Goal: Information Seeking & Learning: Understand process/instructions

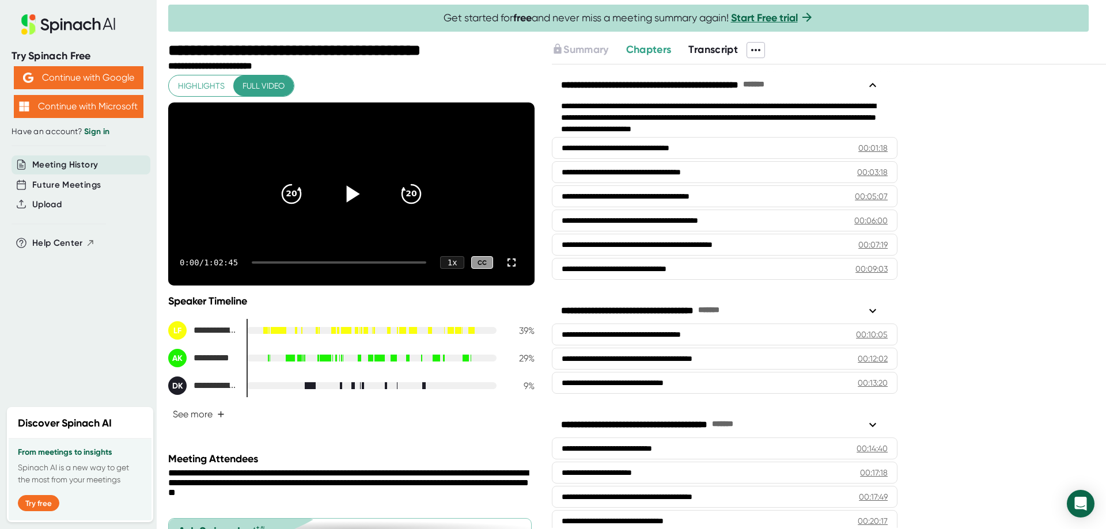
click at [350, 201] on icon at bounding box center [353, 194] width 13 height 17
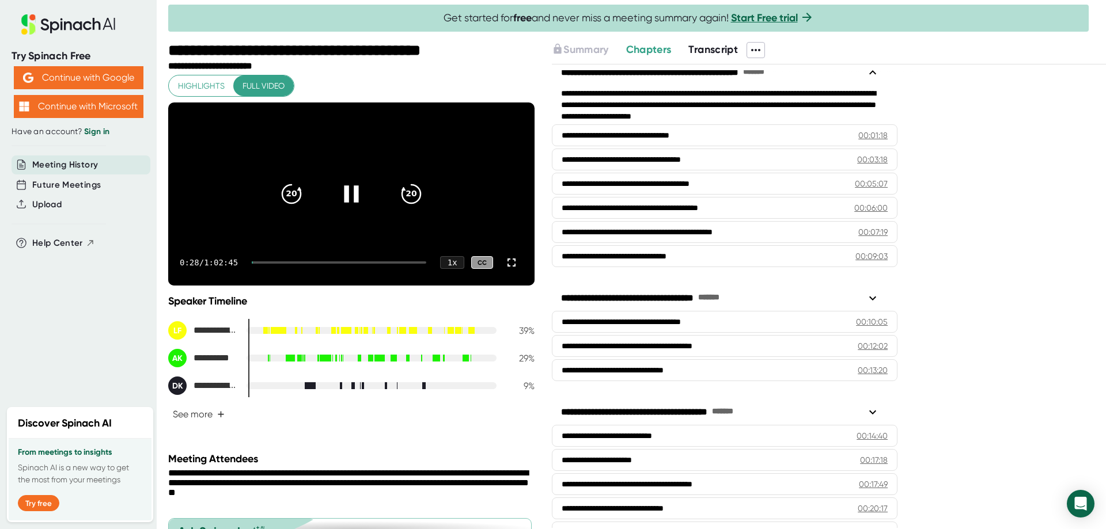
click at [271, 264] on div at bounding box center [339, 263] width 175 height 2
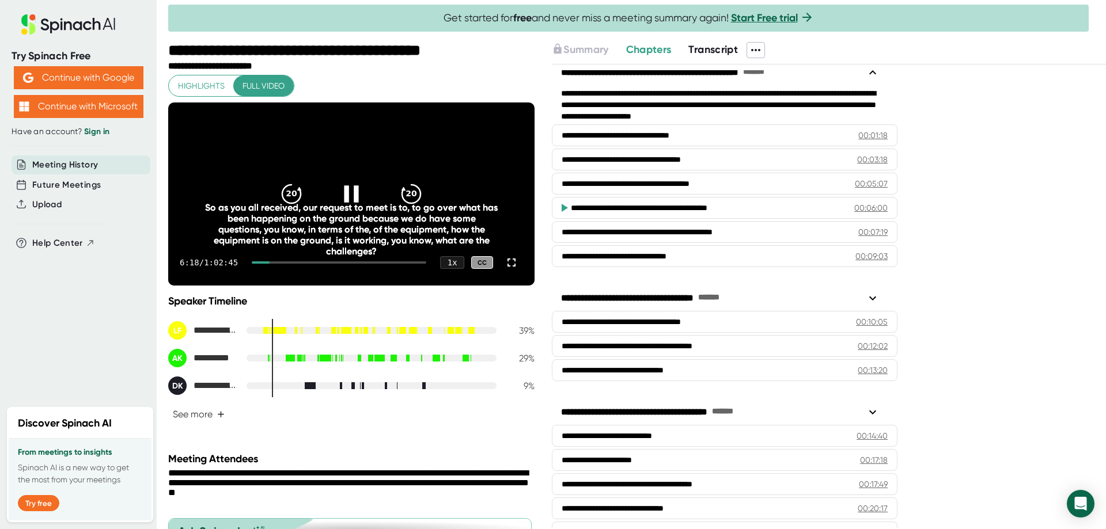
click at [297, 264] on div at bounding box center [339, 263] width 175 height 2
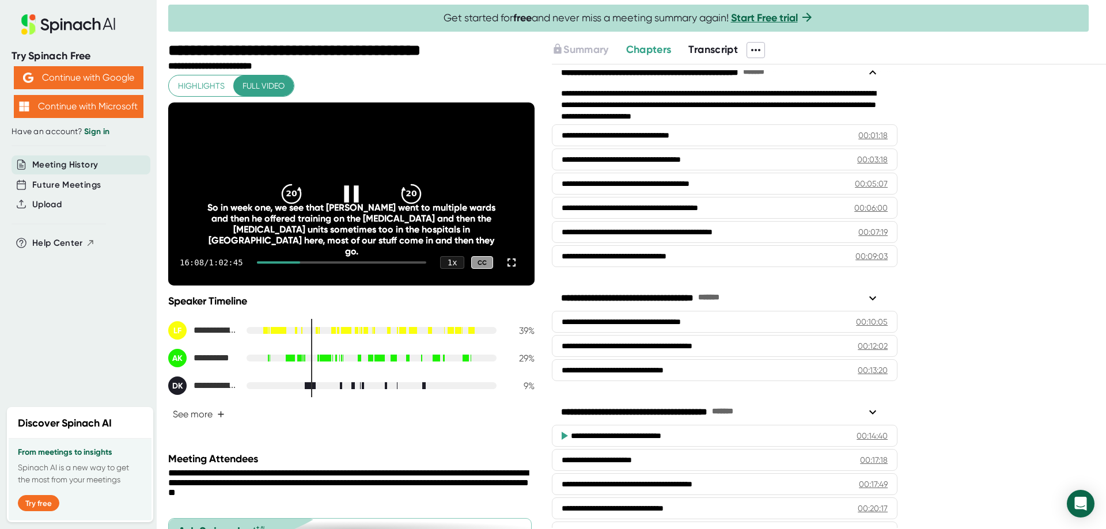
click at [339, 202] on icon at bounding box center [351, 194] width 29 height 29
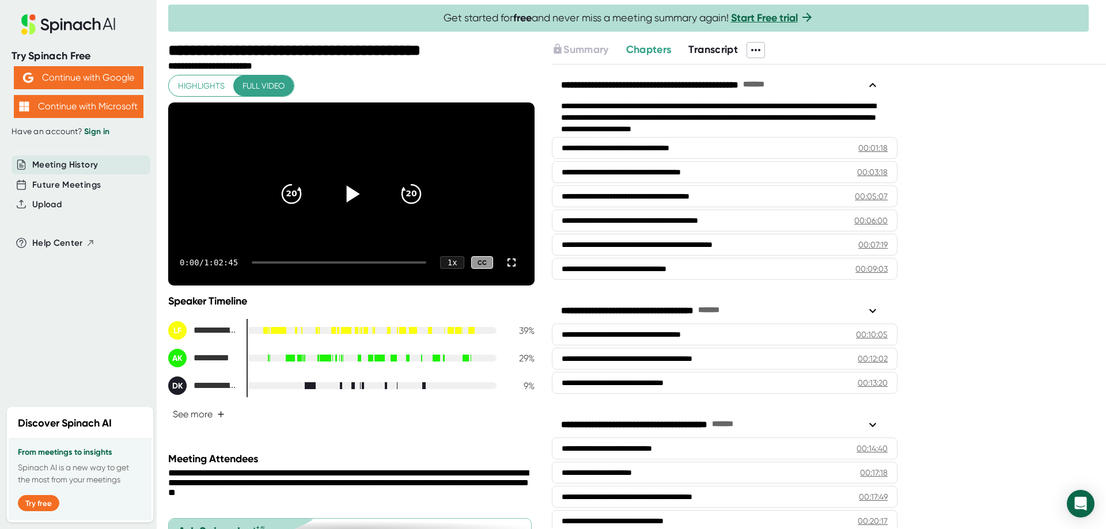
click at [347, 198] on icon at bounding box center [351, 194] width 29 height 29
click at [347, 202] on icon at bounding box center [353, 194] width 13 height 17
click at [304, 264] on div at bounding box center [339, 263] width 175 height 2
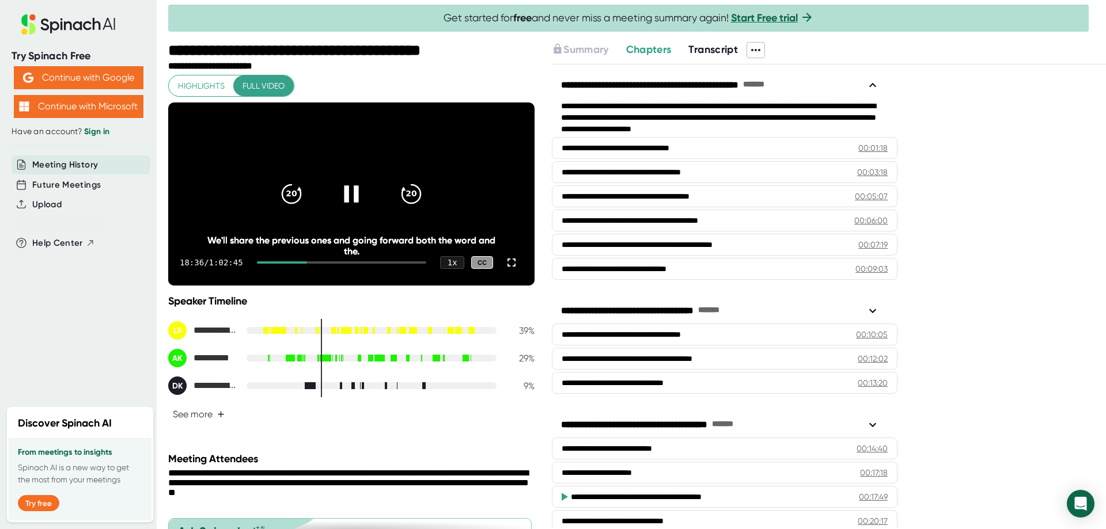
click at [384, 264] on div at bounding box center [342, 263] width 170 height 2
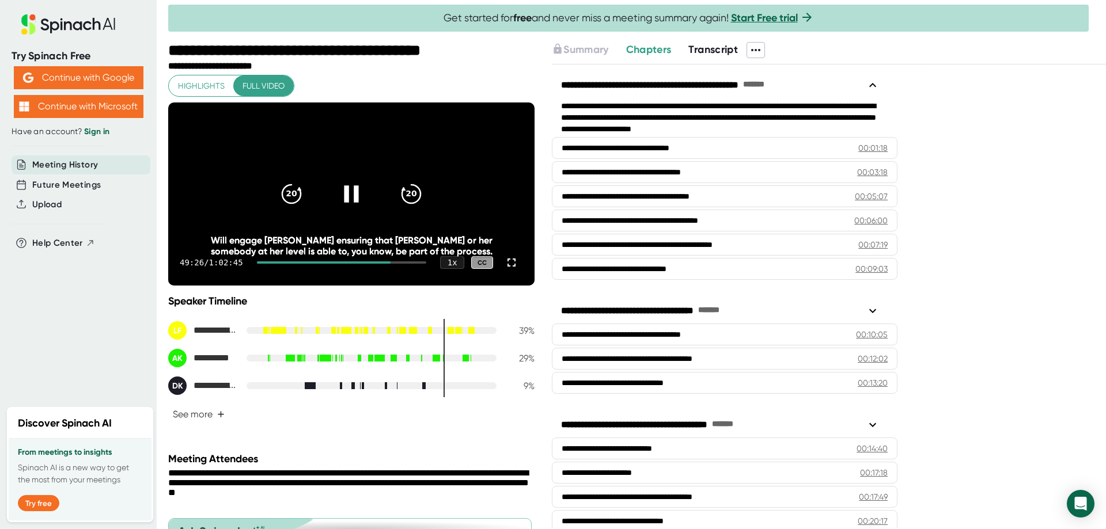
click at [415, 264] on div at bounding box center [342, 263] width 170 height 2
